Goal: Task Accomplishment & Management: Use online tool/utility

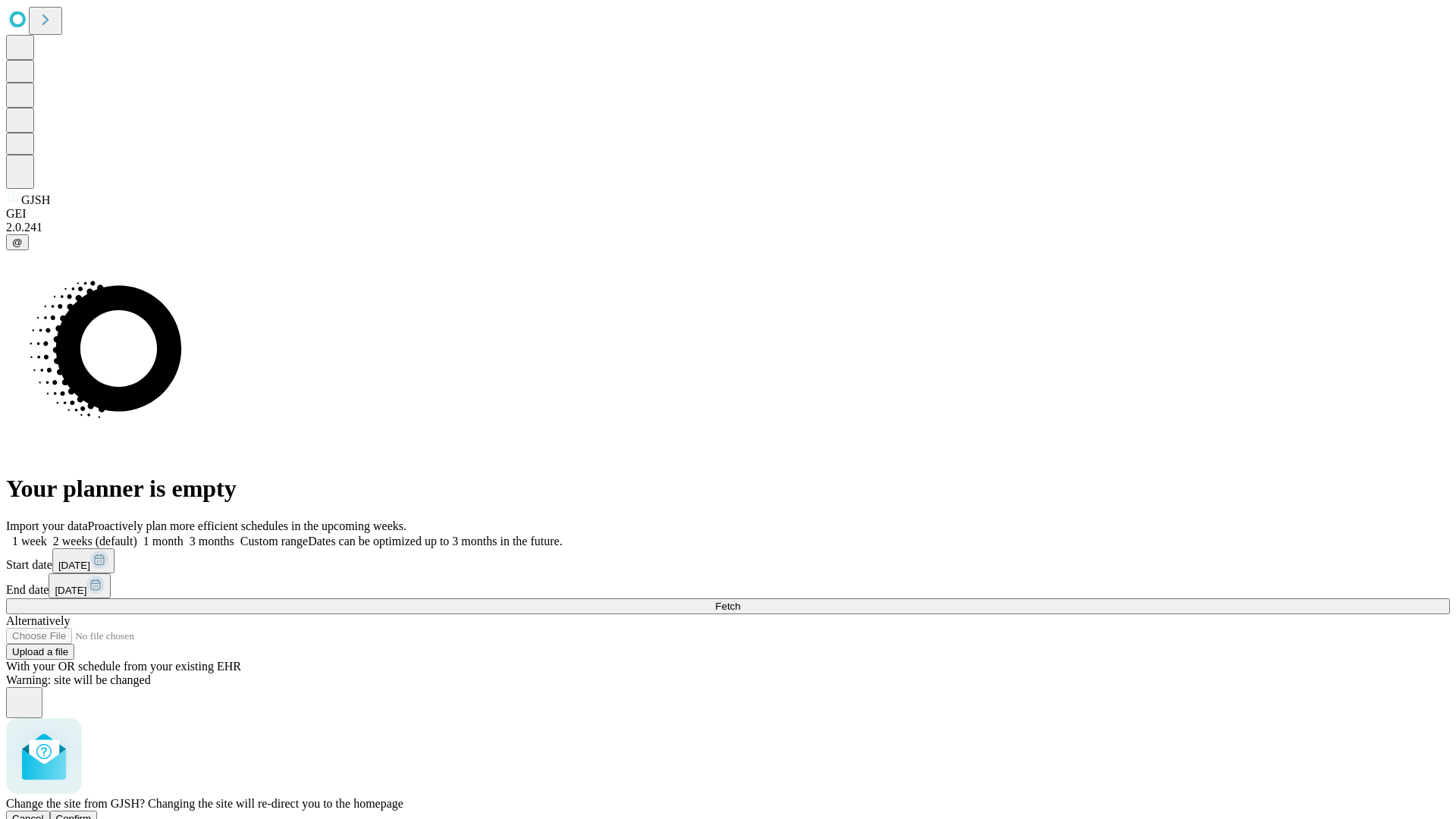
click at [92, 813] on span "Confirm" at bounding box center [73, 819] width 36 height 12
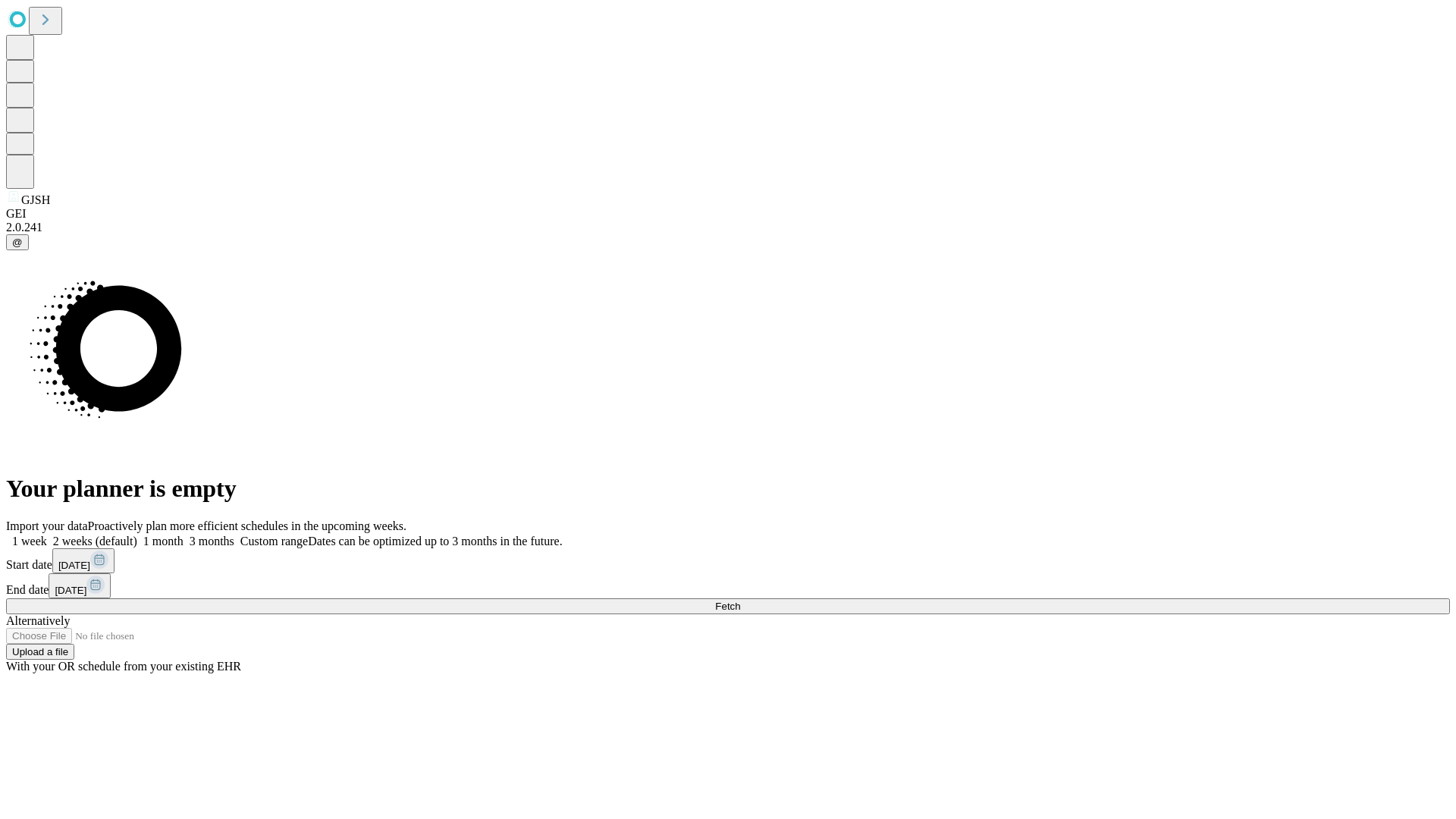
click at [183, 535] on label "1 month" at bounding box center [160, 541] width 46 height 12
click at [740, 601] on span "Fetch" at bounding box center [728, 607] width 25 height 12
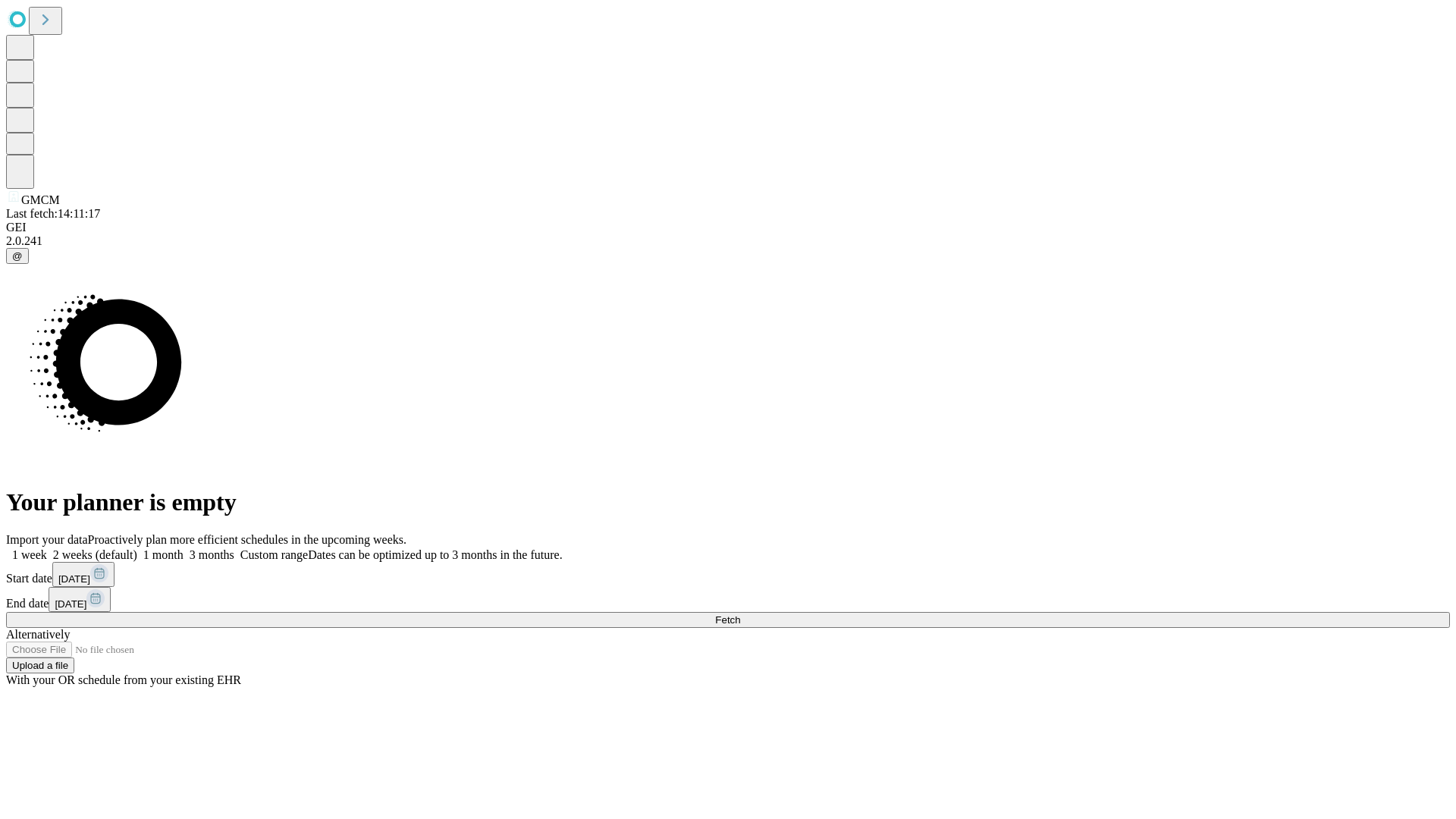
click at [183, 548] on label "1 month" at bounding box center [160, 554] width 46 height 12
click at [740, 614] on span "Fetch" at bounding box center [728, 620] width 25 height 12
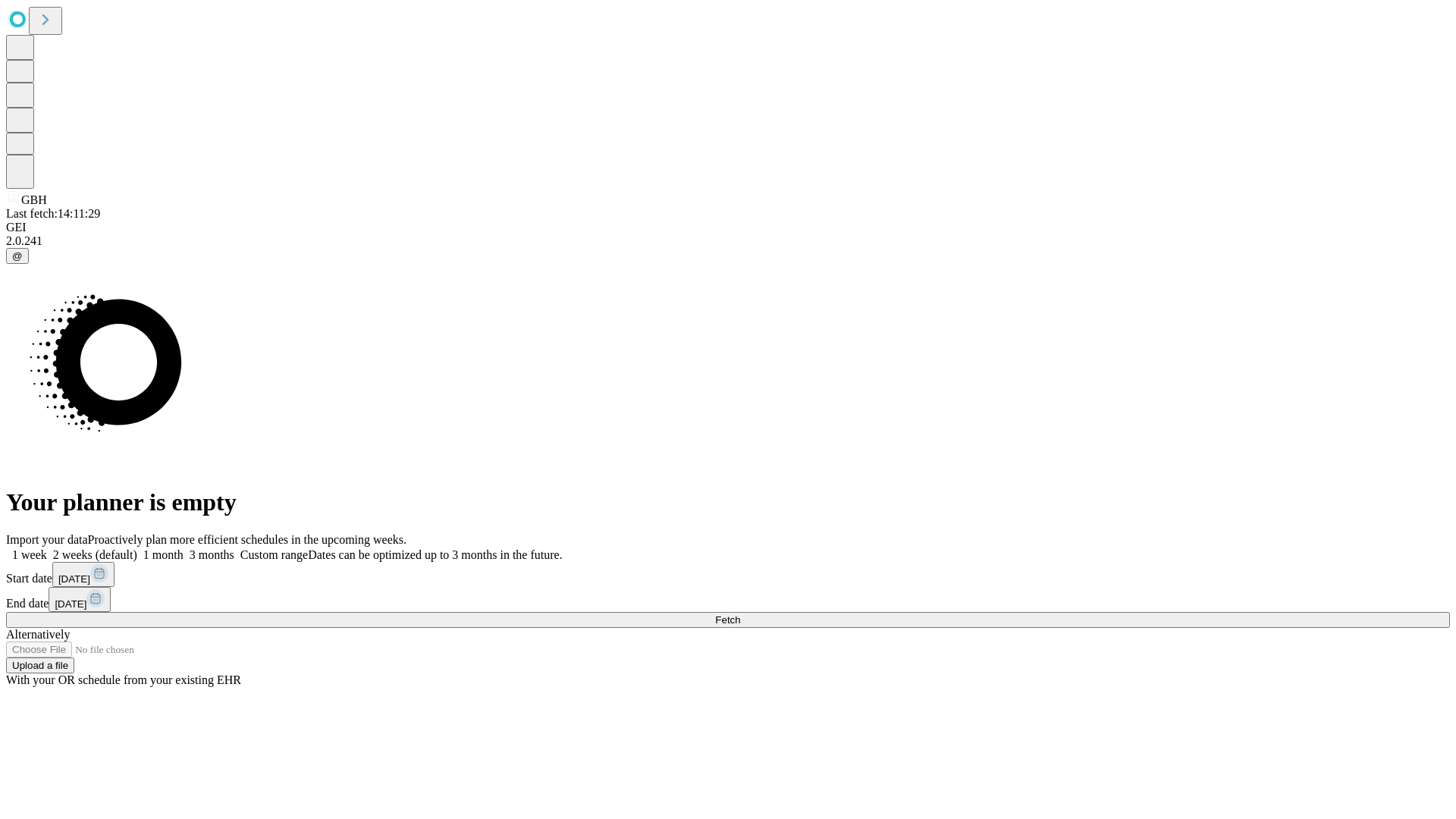
click at [183, 548] on label "1 month" at bounding box center [160, 554] width 46 height 12
click at [740, 614] on span "Fetch" at bounding box center [728, 620] width 25 height 12
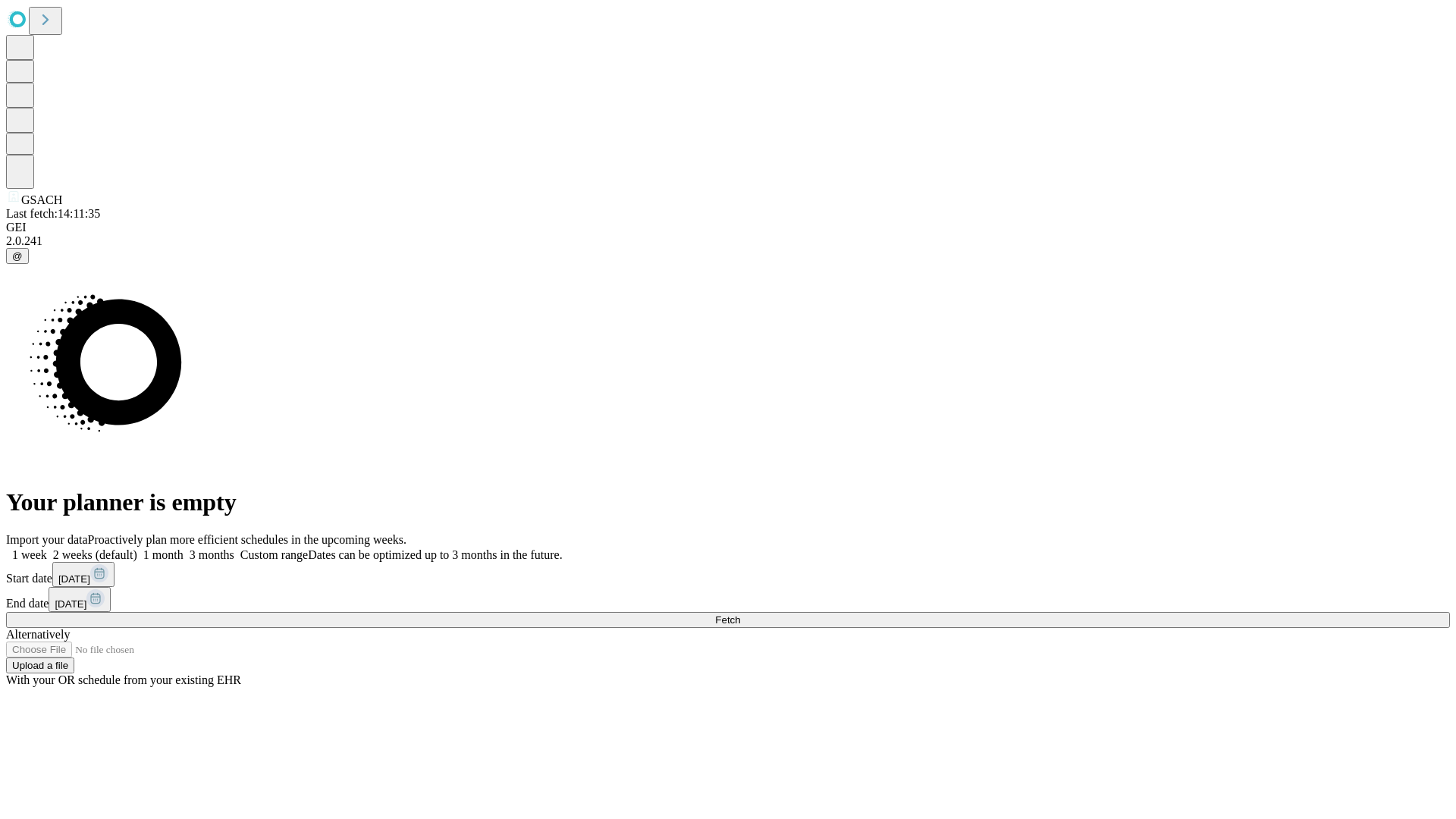
click at [183, 548] on label "1 month" at bounding box center [160, 554] width 46 height 12
click at [740, 614] on span "Fetch" at bounding box center [728, 620] width 25 height 12
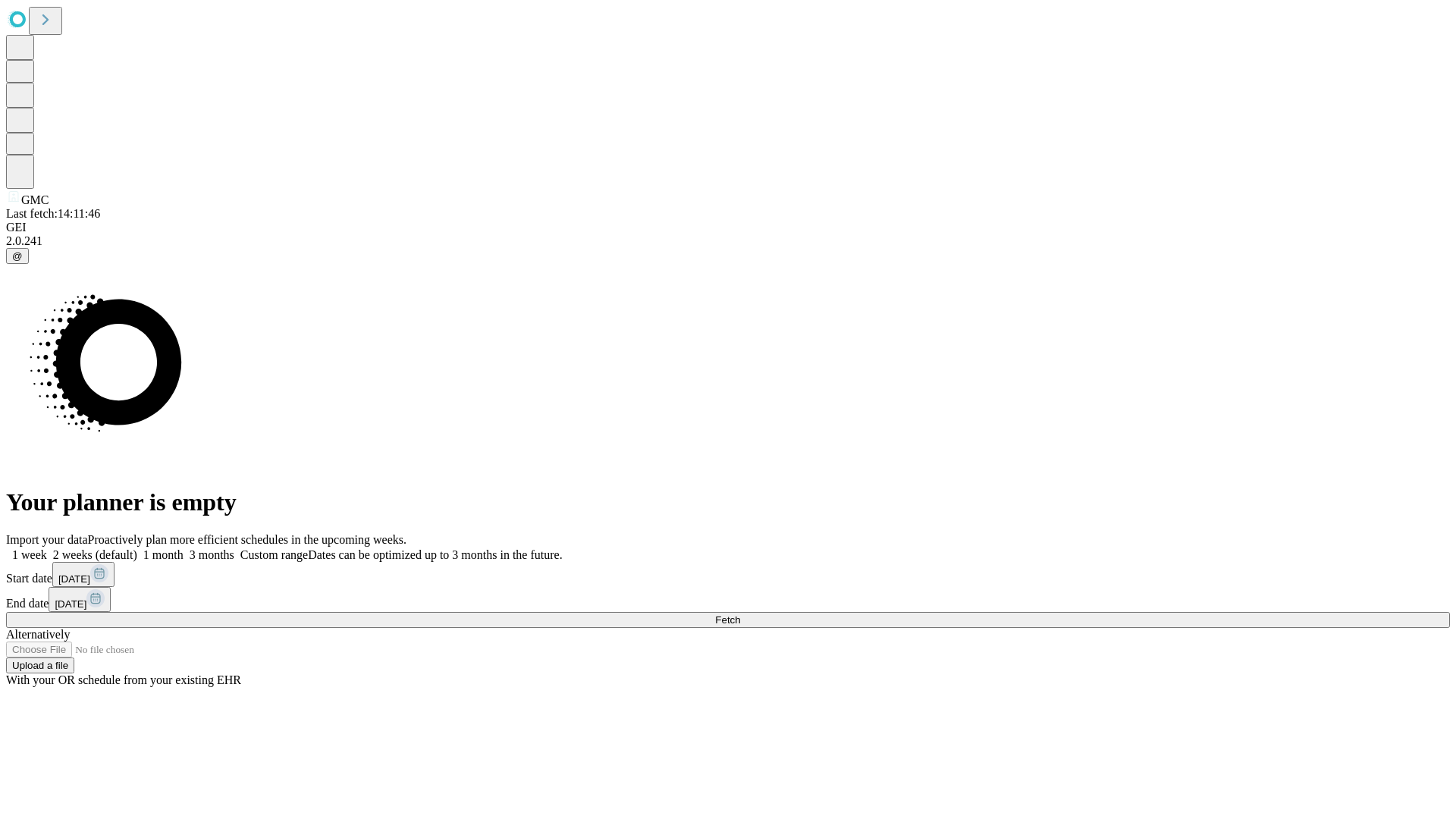
click at [183, 548] on label "1 month" at bounding box center [160, 554] width 46 height 12
click at [740, 614] on span "Fetch" at bounding box center [728, 620] width 25 height 12
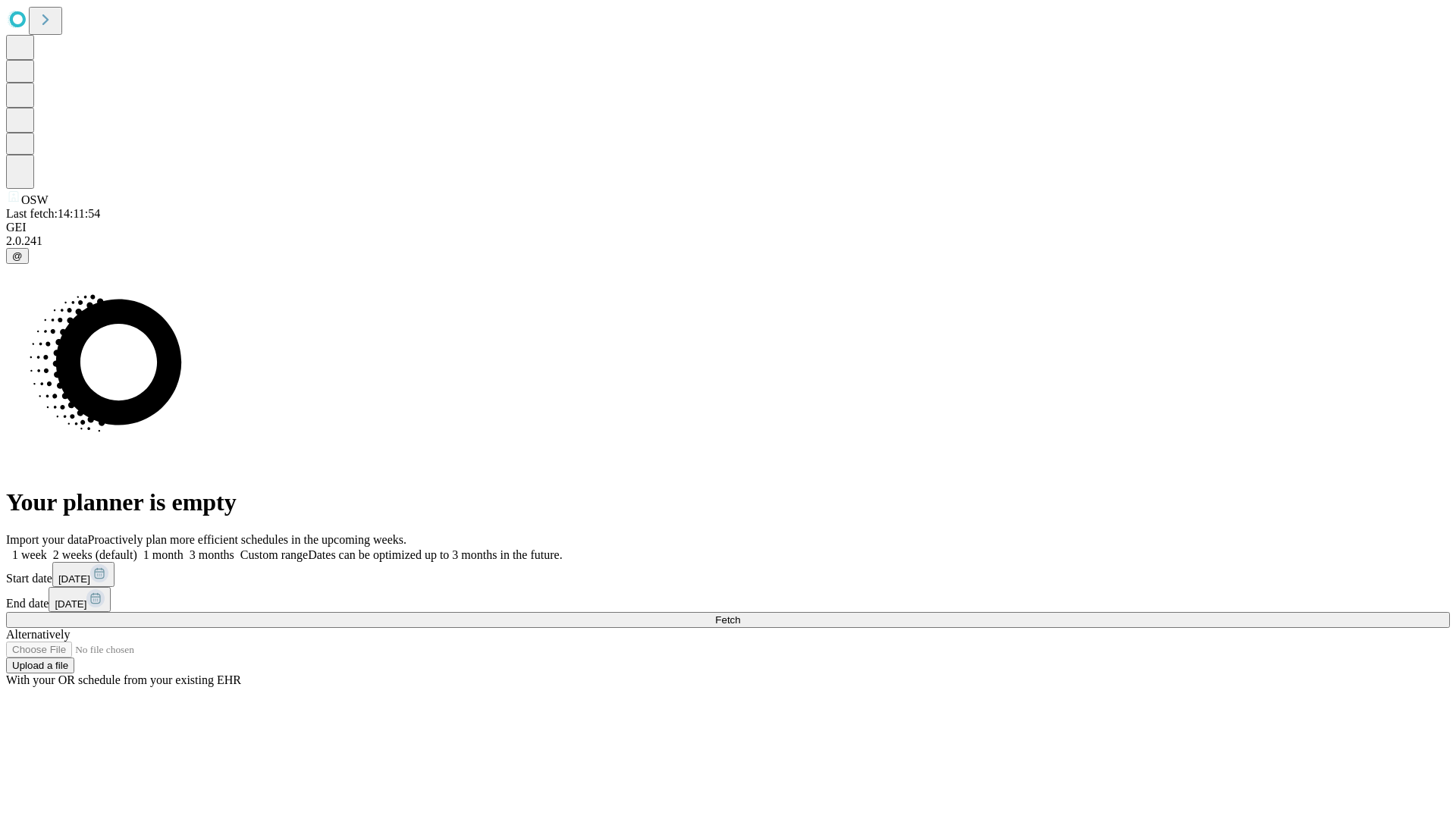
click at [183, 548] on label "1 month" at bounding box center [160, 554] width 46 height 12
click at [740, 614] on span "Fetch" at bounding box center [728, 620] width 25 height 12
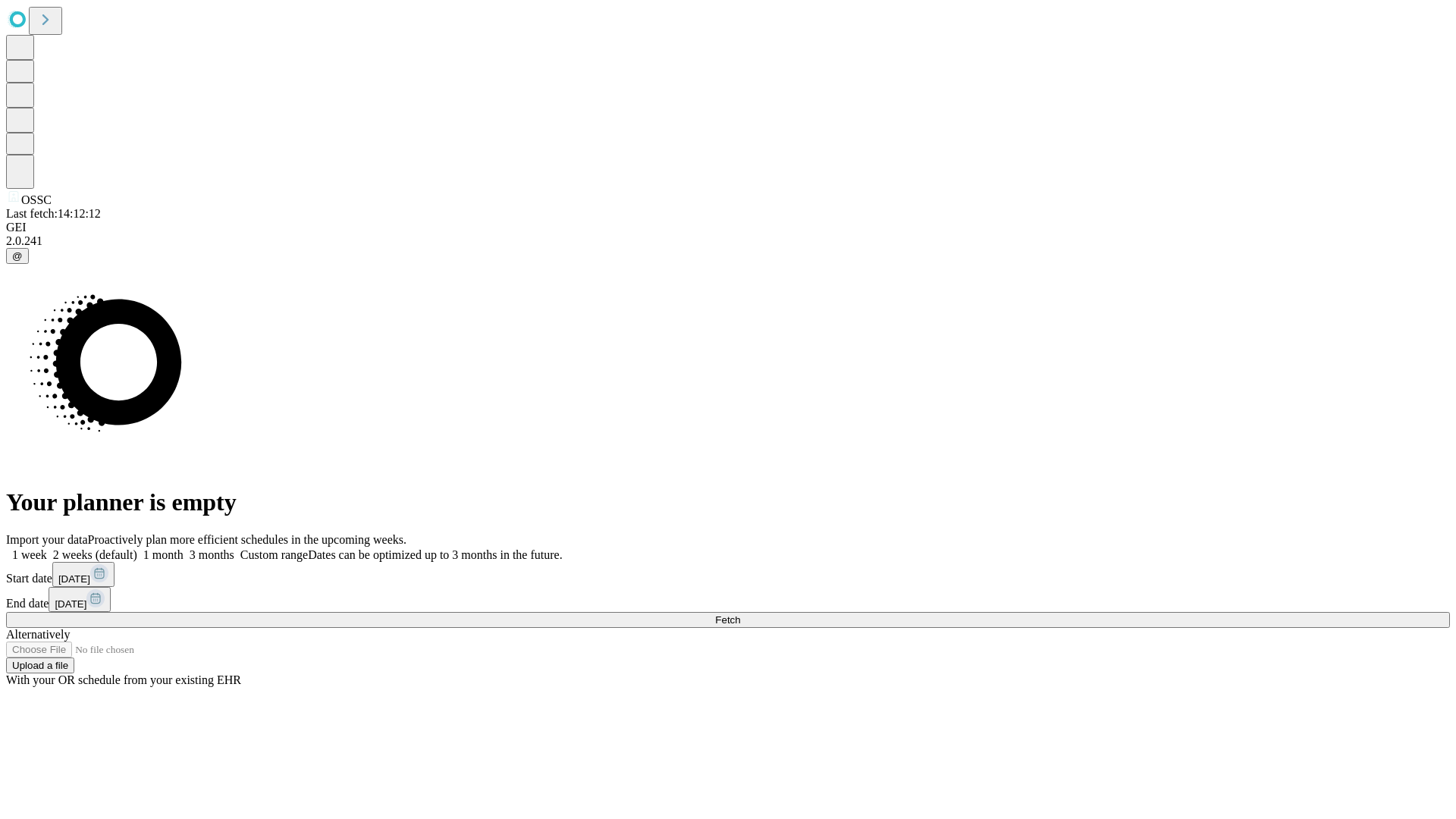
click at [183, 548] on label "1 month" at bounding box center [160, 554] width 46 height 12
click at [740, 614] on span "Fetch" at bounding box center [728, 620] width 25 height 12
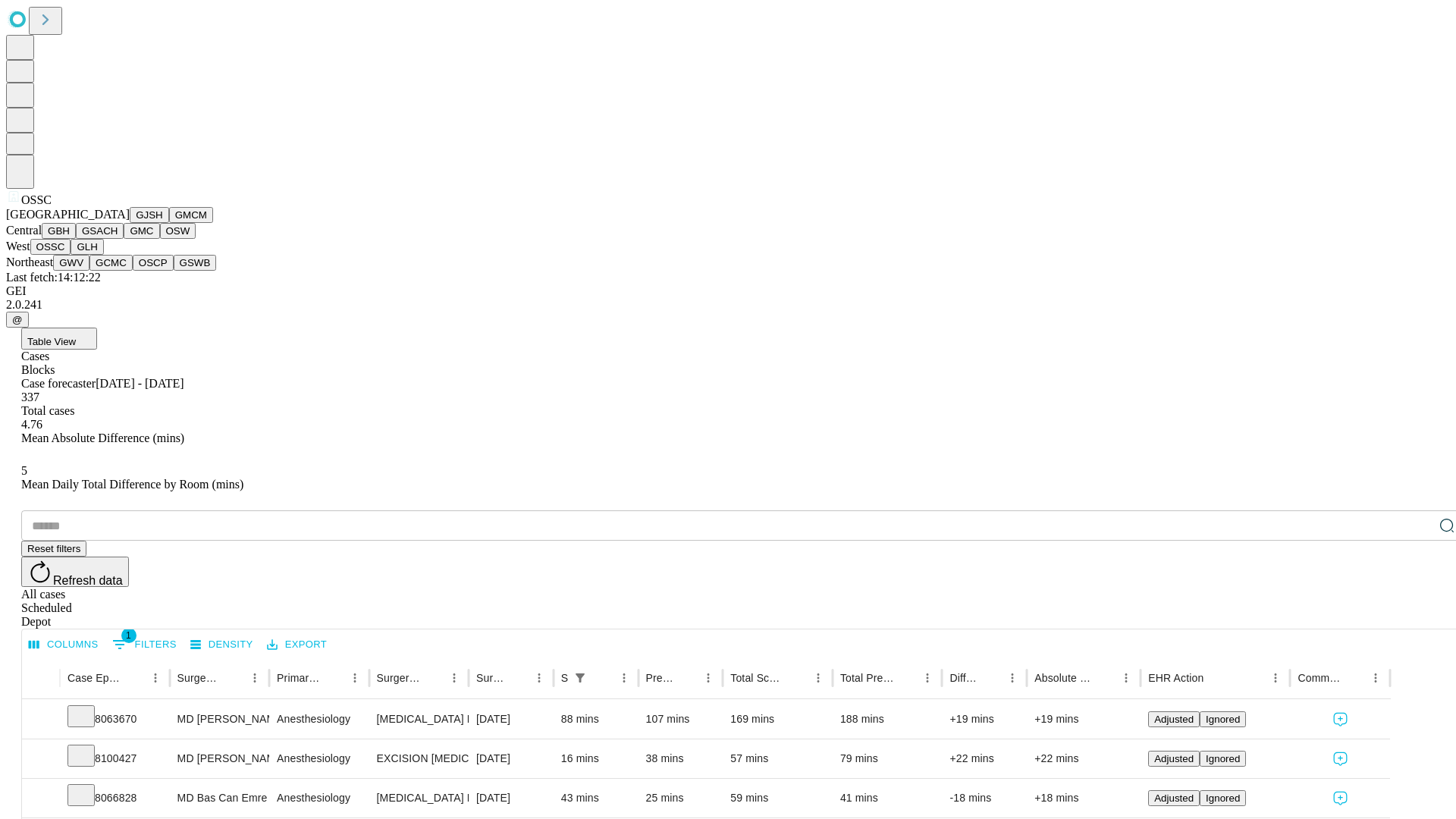
click at [103, 254] on button "GLH" at bounding box center [86, 247] width 33 height 16
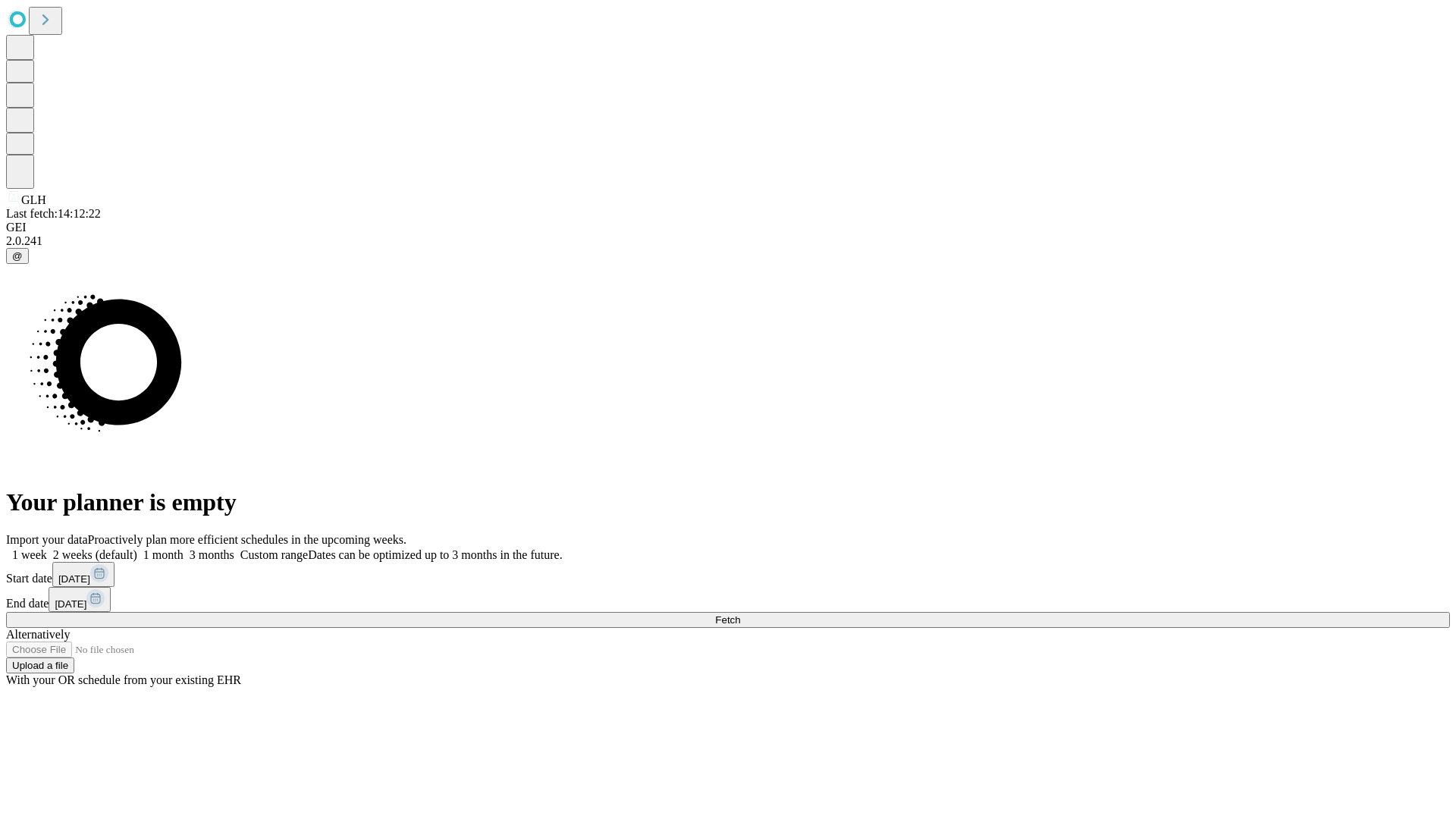
click at [183, 548] on label "1 month" at bounding box center [160, 554] width 46 height 12
click at [740, 614] on span "Fetch" at bounding box center [728, 620] width 25 height 12
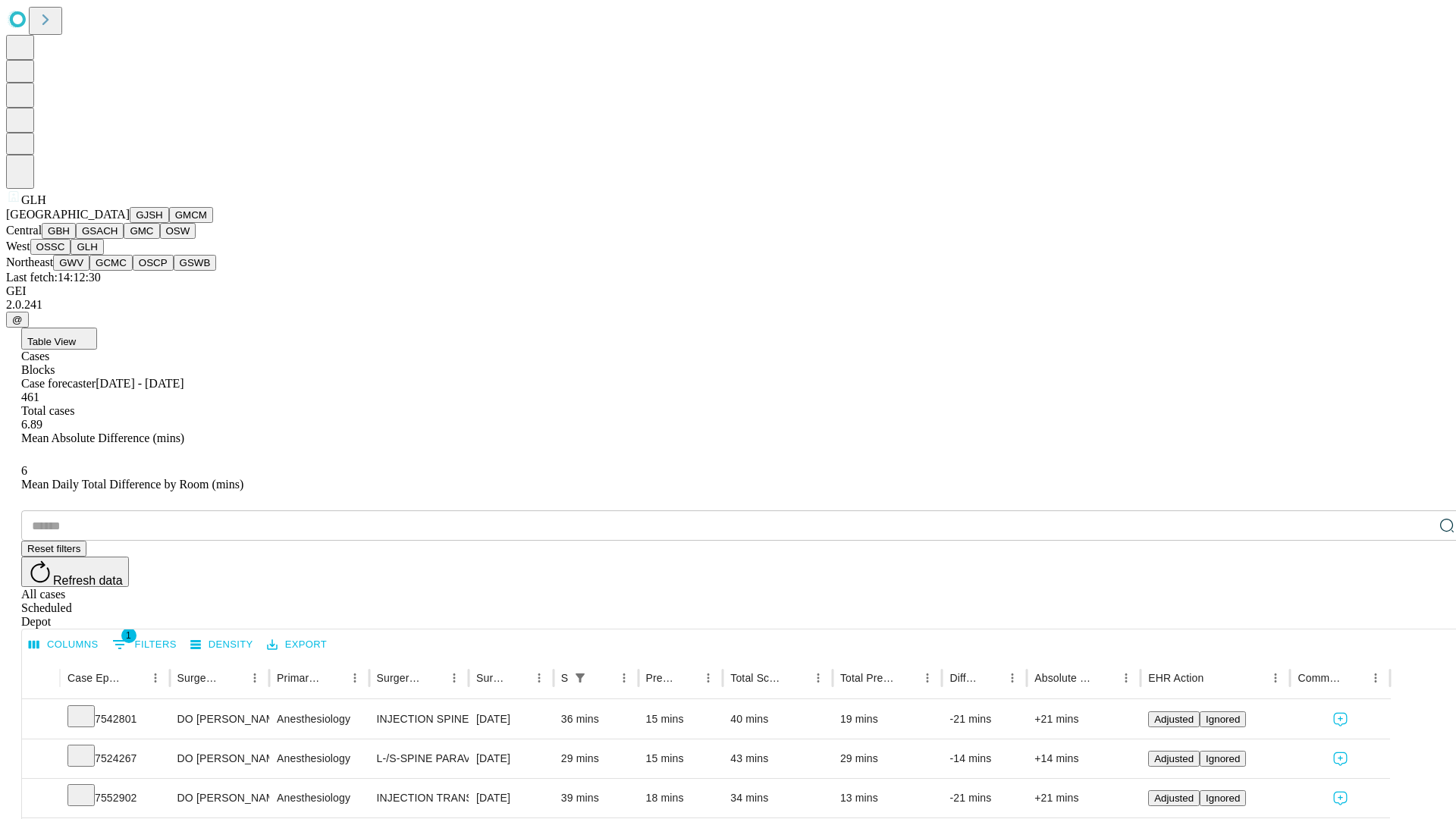
click at [89, 271] on button "GWV" at bounding box center [71, 262] width 36 height 16
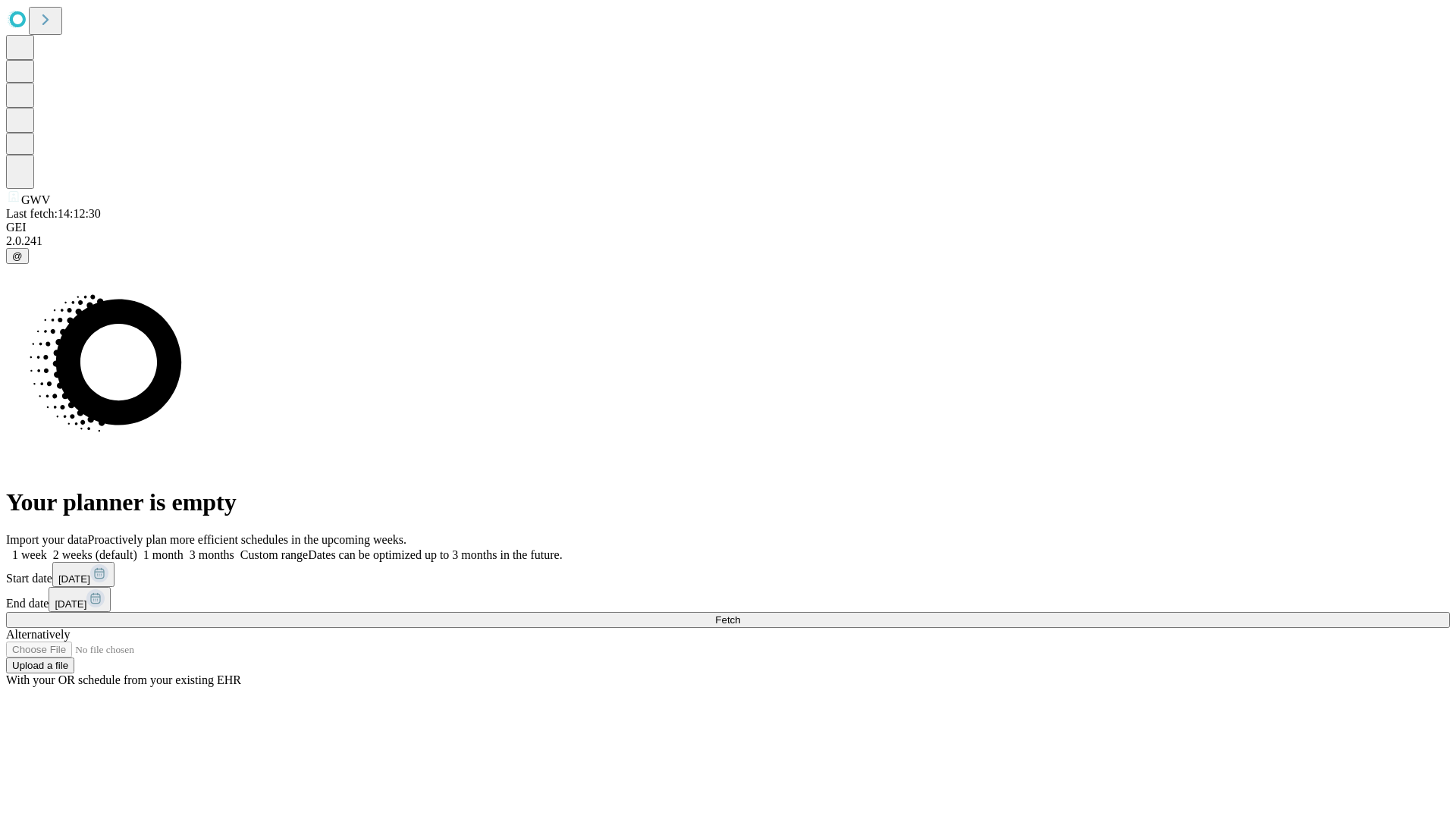
click at [183, 548] on label "1 month" at bounding box center [160, 554] width 46 height 12
click at [740, 614] on span "Fetch" at bounding box center [728, 620] width 25 height 12
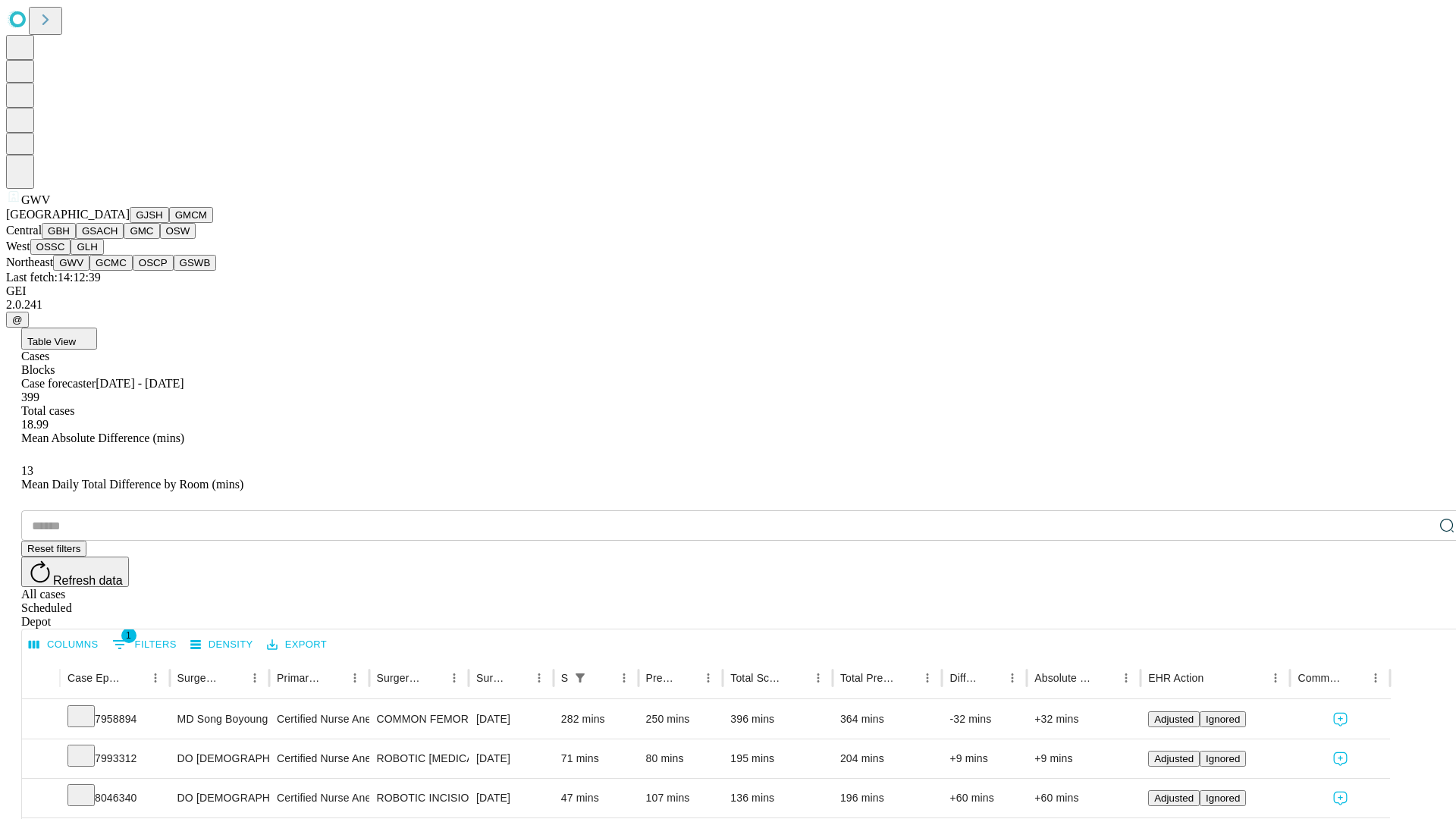
click at [117, 271] on button "GCMC" at bounding box center [110, 262] width 43 height 16
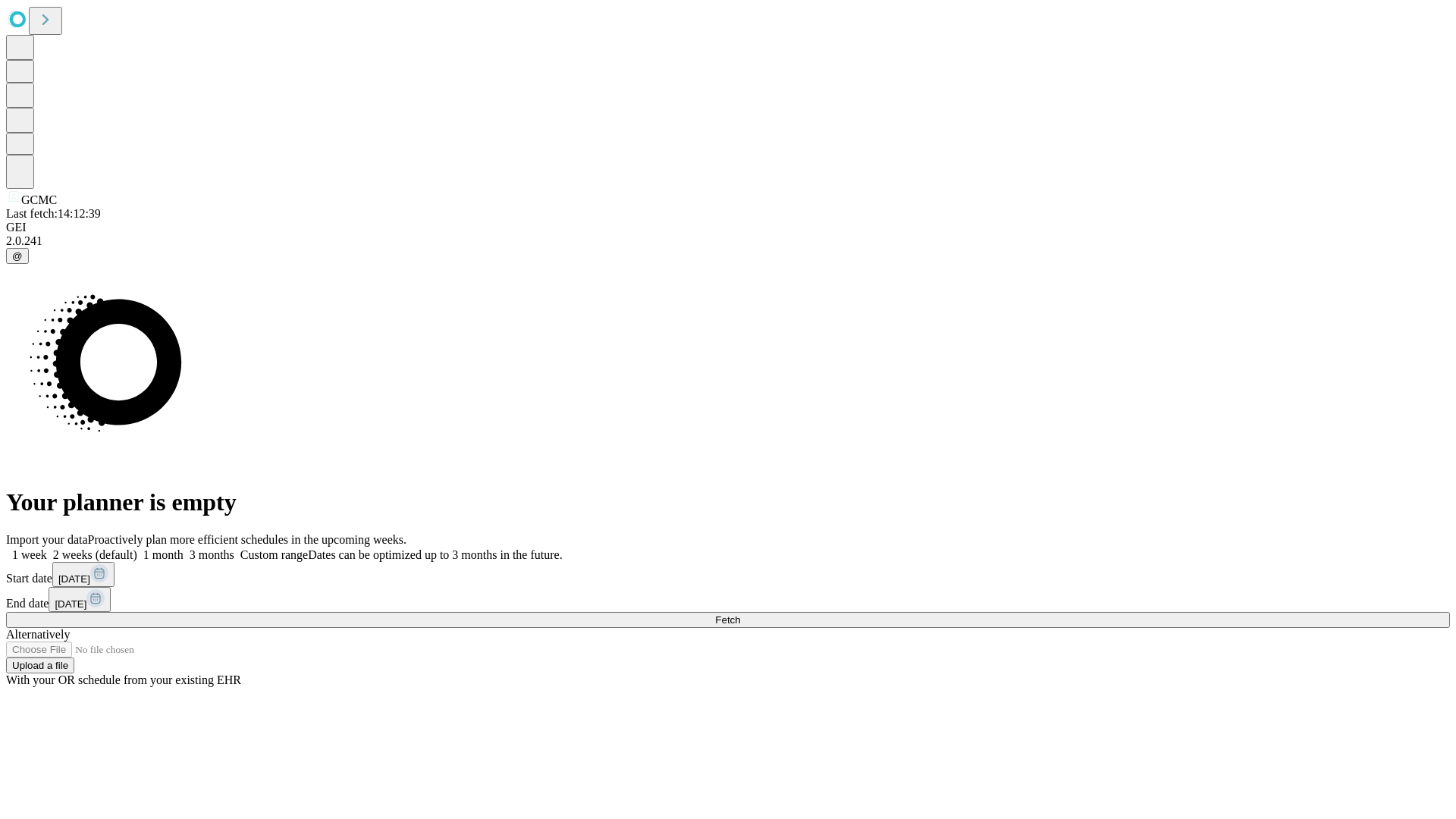
click at [183, 548] on label "1 month" at bounding box center [160, 554] width 46 height 12
click at [740, 614] on span "Fetch" at bounding box center [728, 620] width 25 height 12
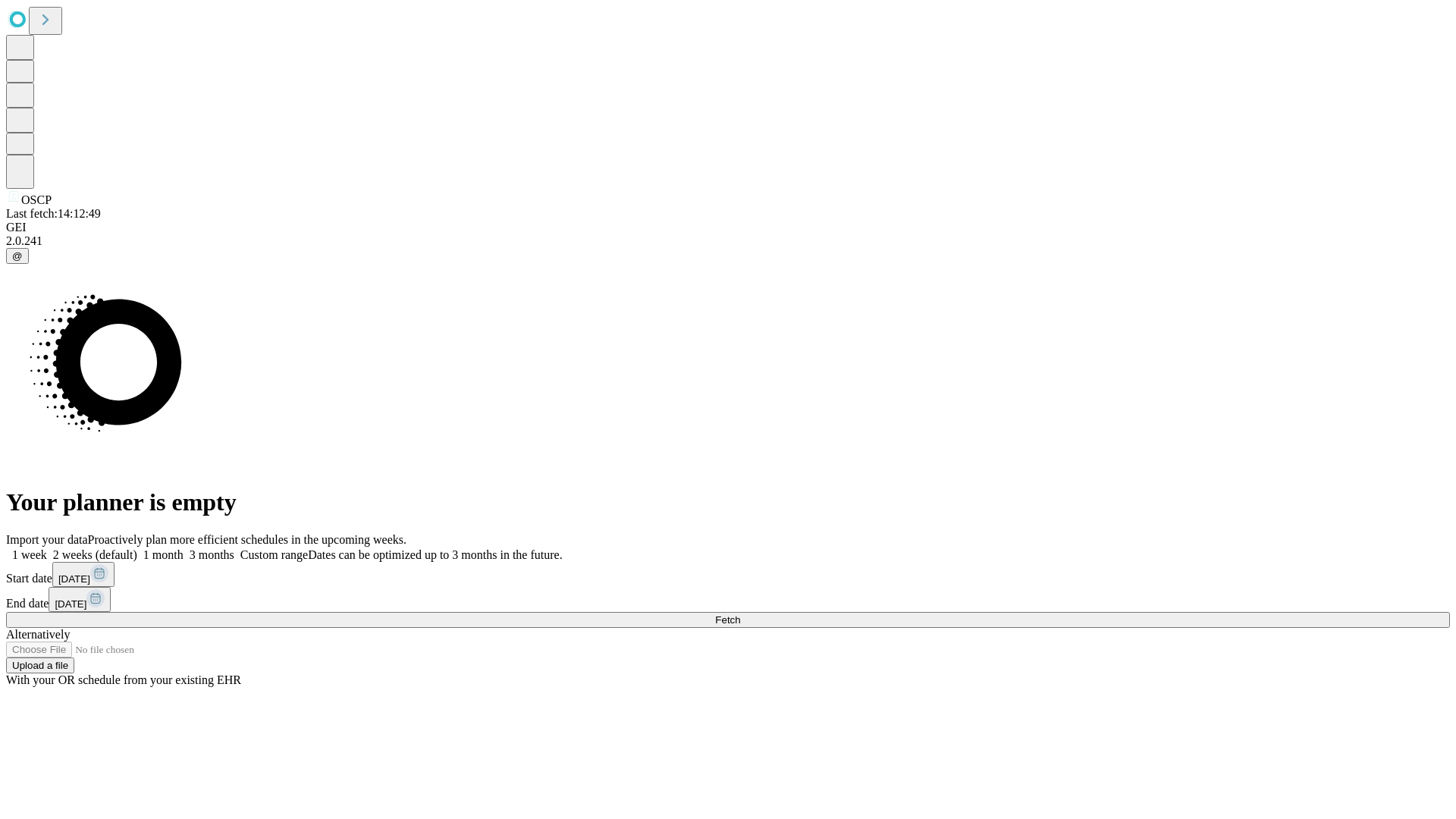
click at [183, 548] on label "1 month" at bounding box center [160, 554] width 46 height 12
click at [740, 614] on span "Fetch" at bounding box center [728, 620] width 25 height 12
